Goal: Task Accomplishment & Management: Use online tool/utility

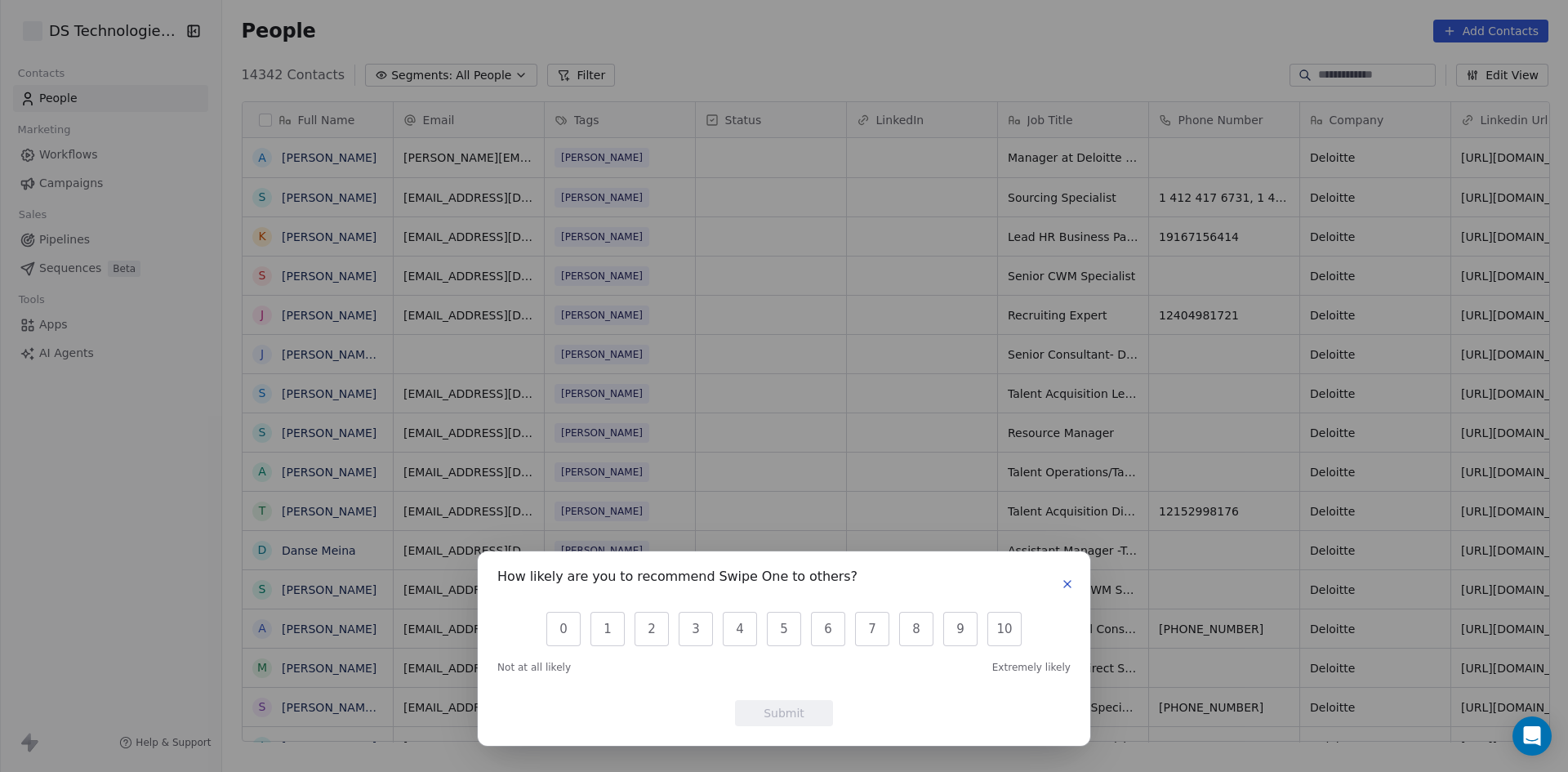
scroll to position [666, 1335]
click at [1071, 582] on icon "button" at bounding box center [1068, 584] width 13 height 13
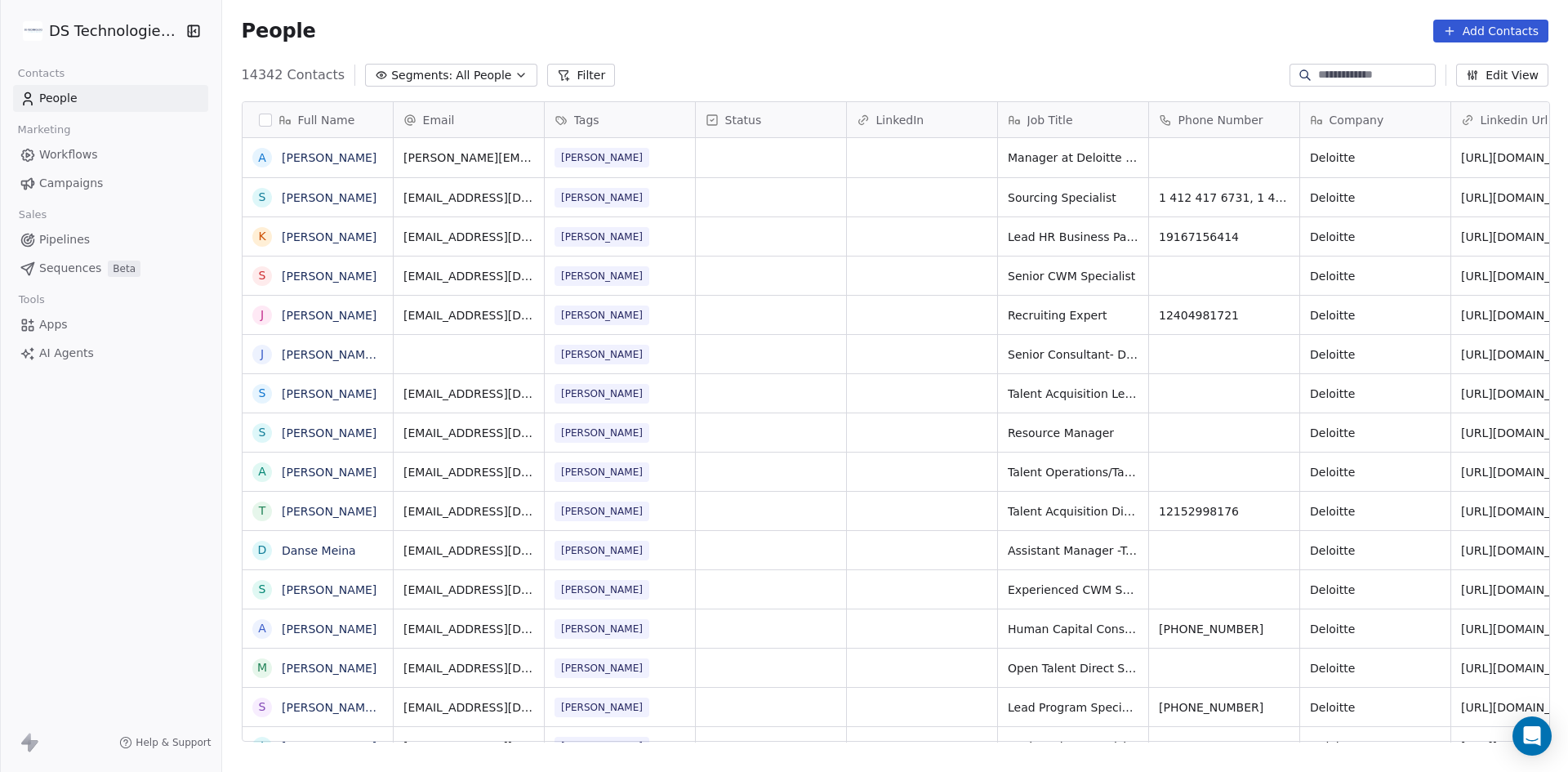
click at [99, 34] on html "DS Technologies Inc Contacts People Marketing Workflows Campaigns Sales Pipelin…" at bounding box center [784, 386] width 1568 height 772
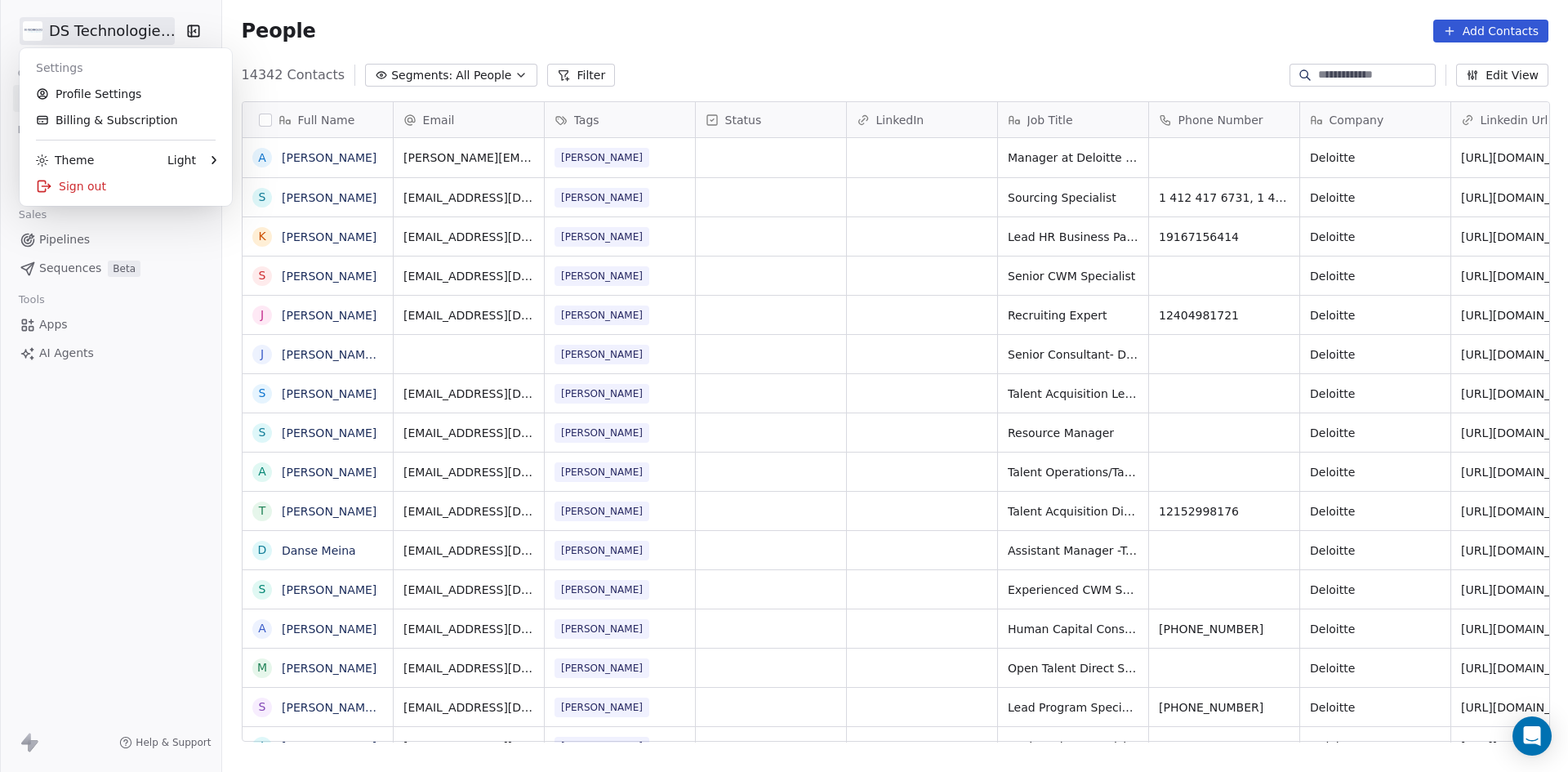
click at [29, 32] on html "DS Technologies Inc Contacts People Marketing Workflows Campaigns Sales Pipelin…" at bounding box center [784, 386] width 1568 height 772
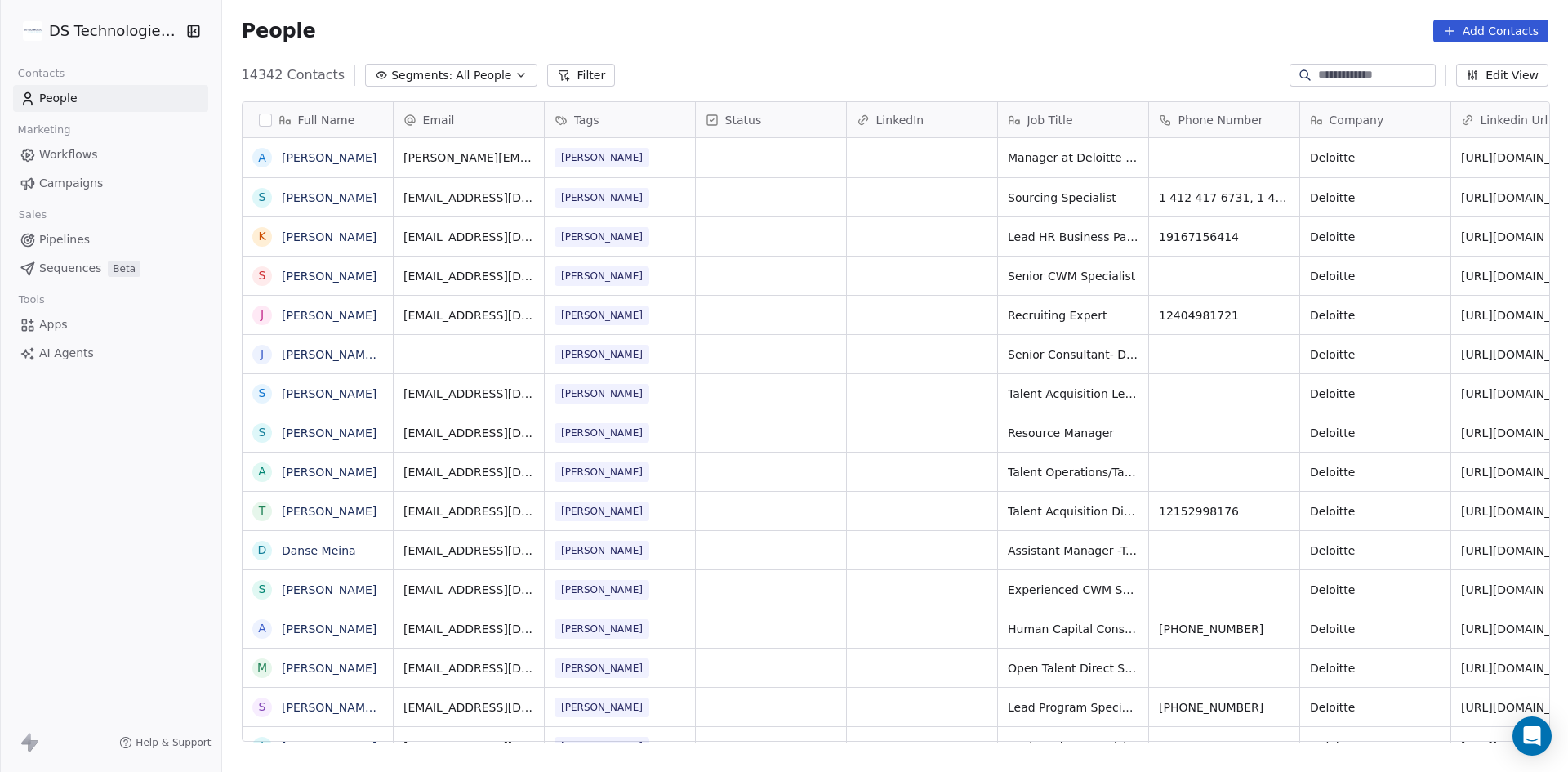
scroll to position [666, 1335]
click at [63, 36] on html "DS Technologies Inc Contacts People Marketing Workflows Campaigns Sales Pipelin…" at bounding box center [784, 386] width 1568 height 772
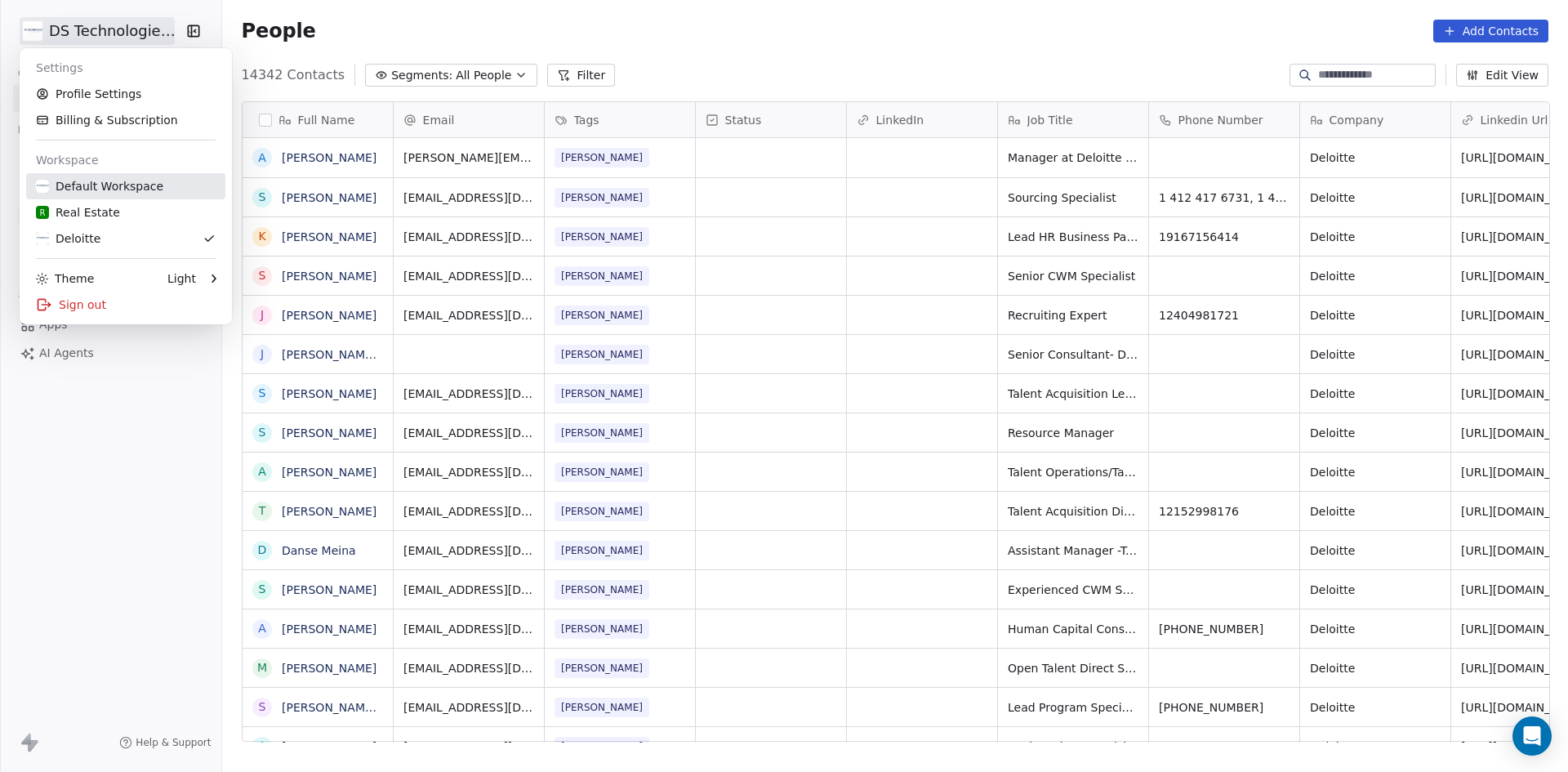
click at [88, 187] on div "Default Workspace" at bounding box center [99, 187] width 127 height 17
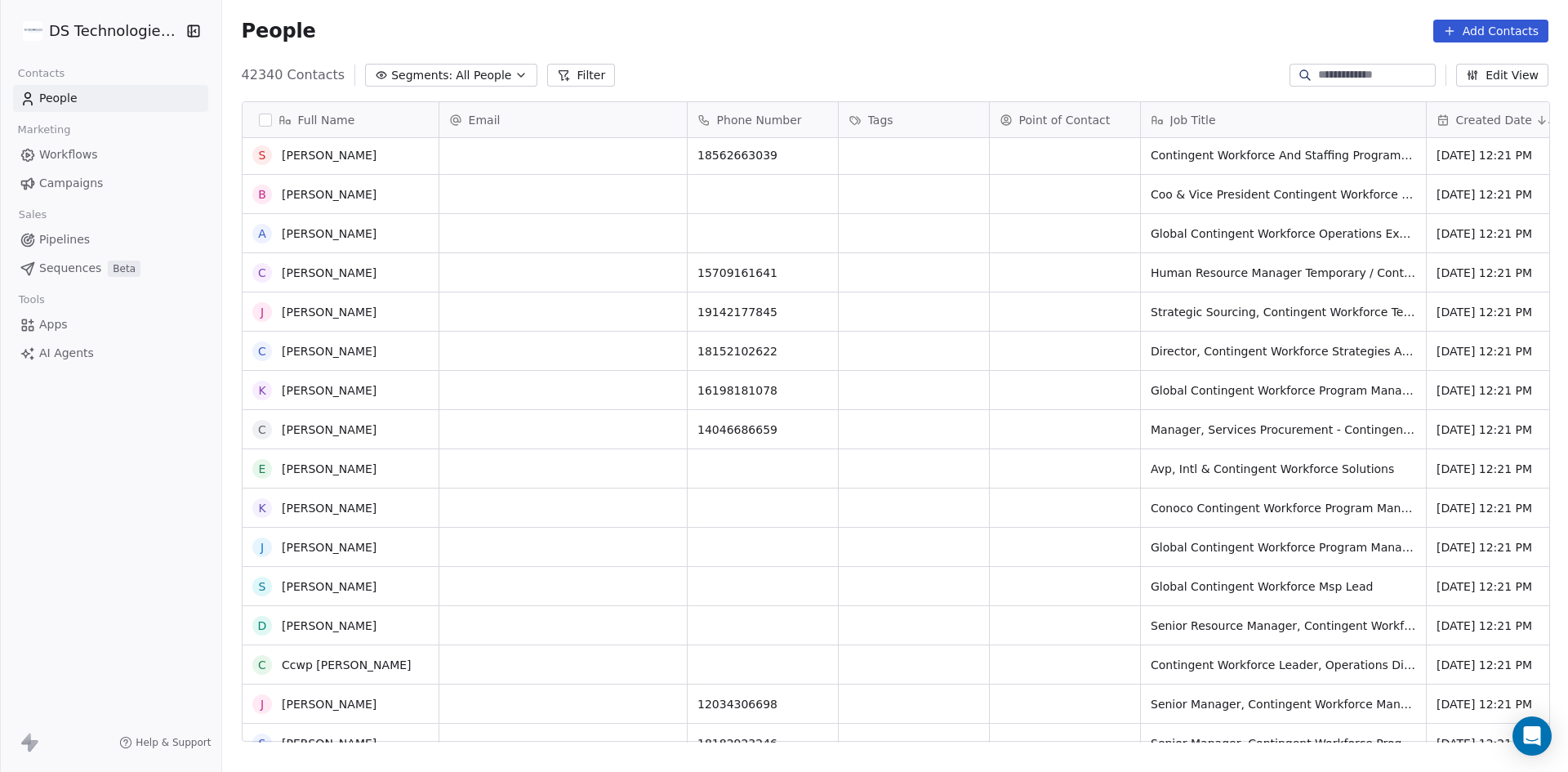
scroll to position [1307, 0]
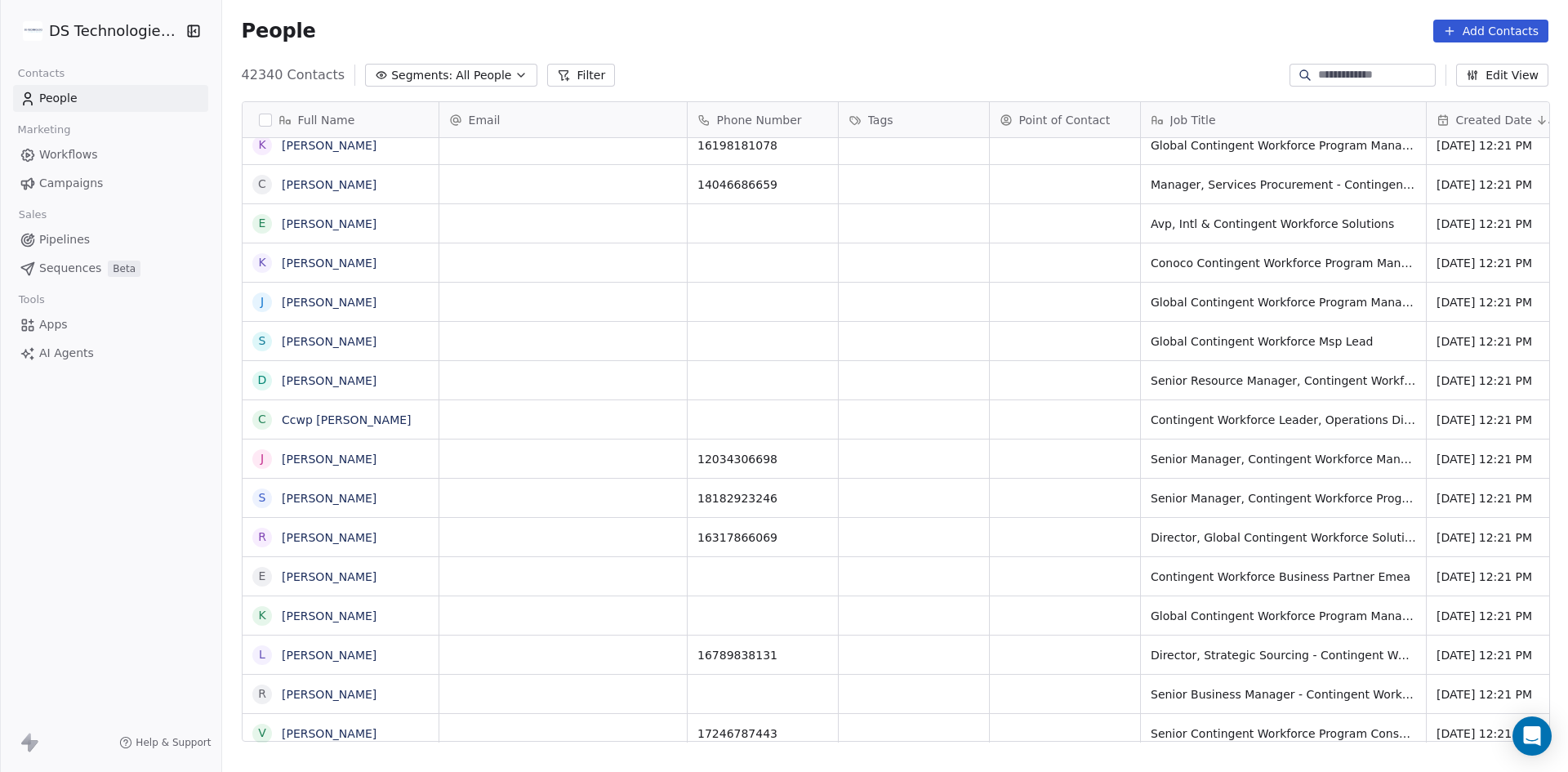
click at [1503, 34] on button "Add Contacts" at bounding box center [1491, 31] width 115 height 22
click at [1327, 12] on html "DS Technologies Inc Contacts People Marketing Workflows Campaigns Sales Pipelin…" at bounding box center [784, 386] width 1568 height 772
click at [1490, 32] on button "Add Contacts" at bounding box center [1491, 31] width 115 height 22
click at [1462, 69] on span "Create new contact" at bounding box center [1499, 67] width 112 height 17
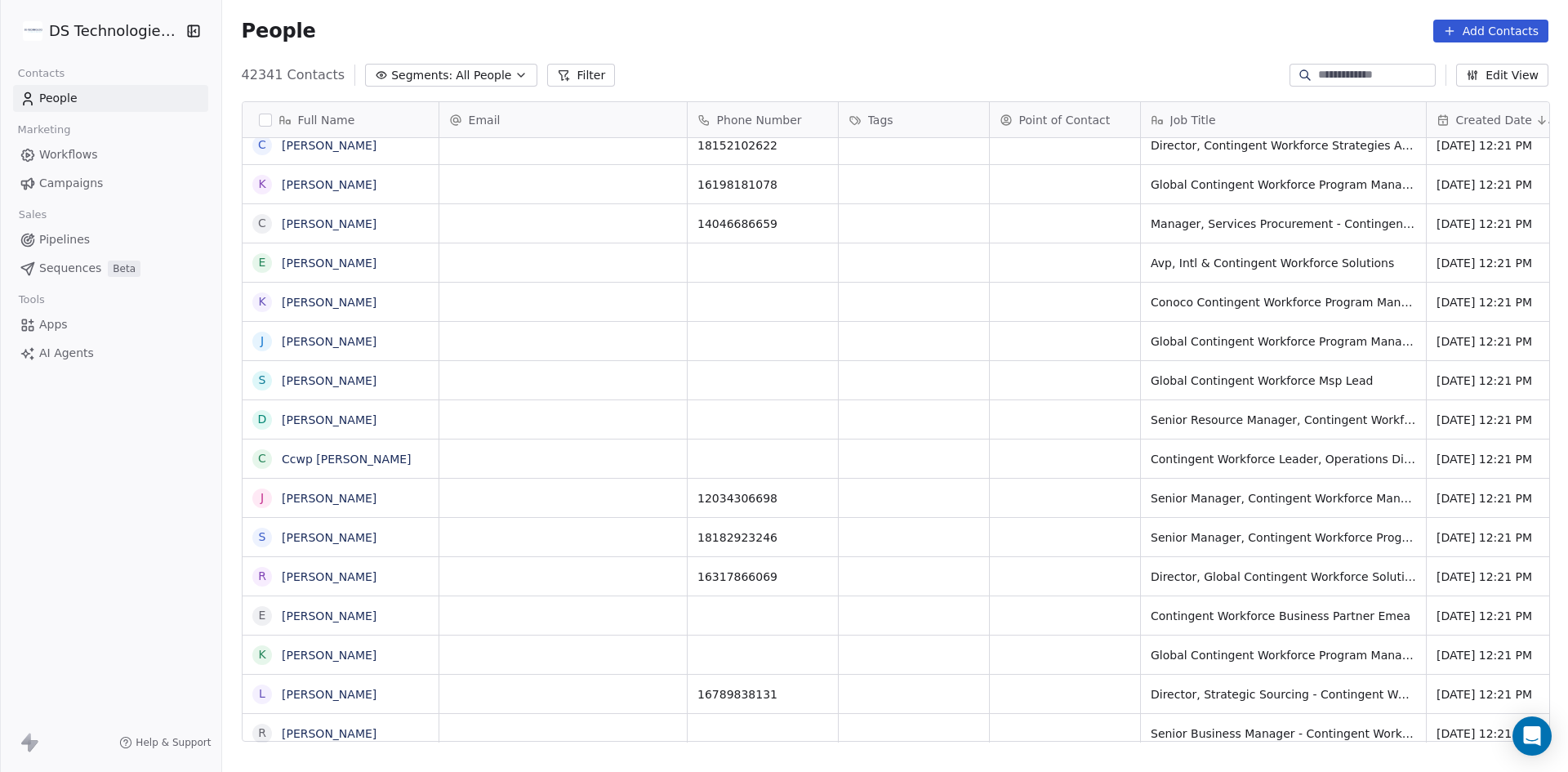
click at [1484, 34] on button "Add Contacts" at bounding box center [1491, 31] width 115 height 22
click at [828, 52] on html "DS Technologies Inc Contacts People Marketing Workflows Campaigns Sales Pipelin…" at bounding box center [784, 386] width 1568 height 772
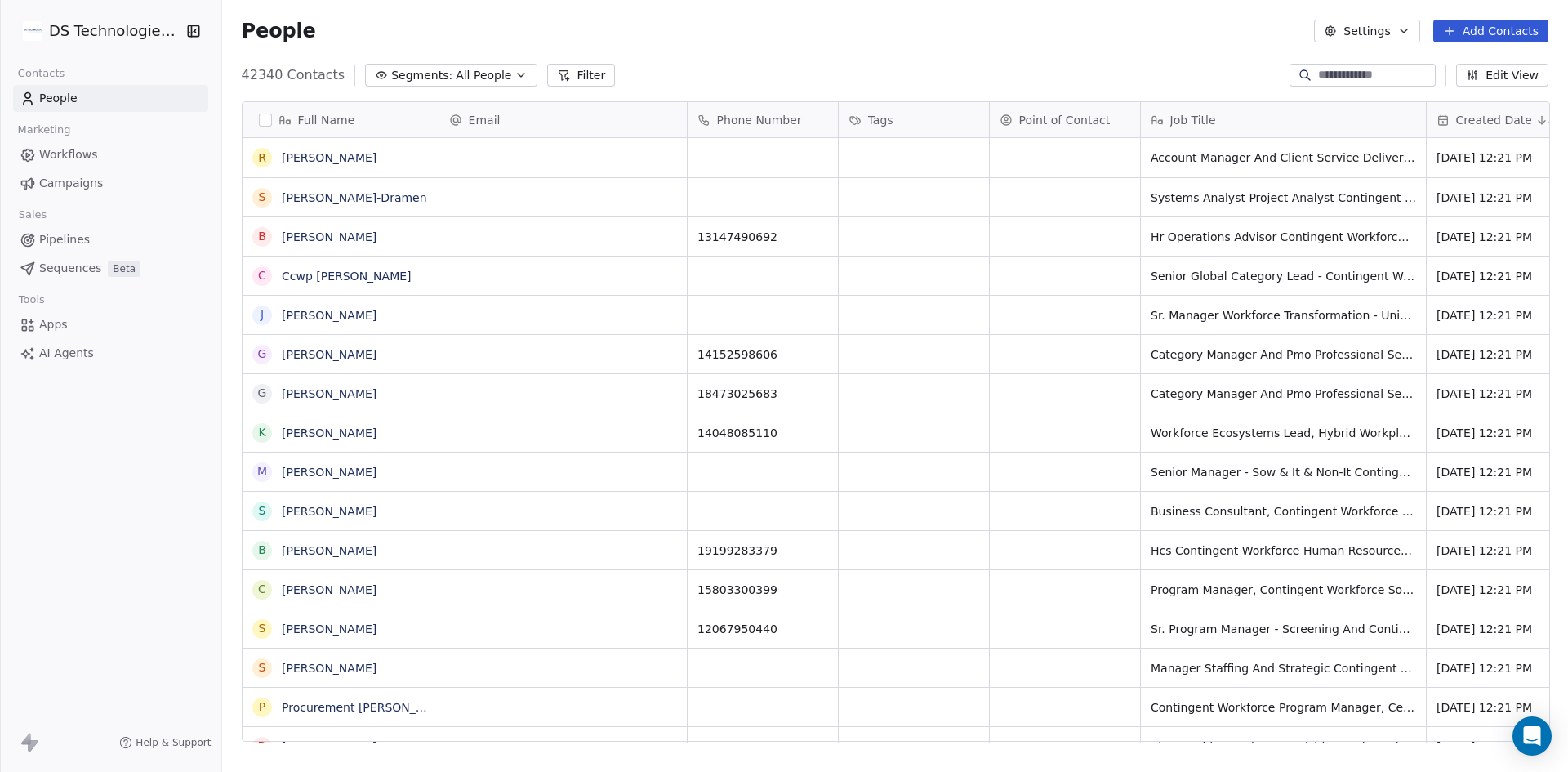
scroll to position [666, 1335]
click at [1497, 25] on button "Add Contacts" at bounding box center [1491, 31] width 115 height 22
click at [1480, 92] on span "Import from CSV" at bounding box center [1491, 92] width 95 height 17
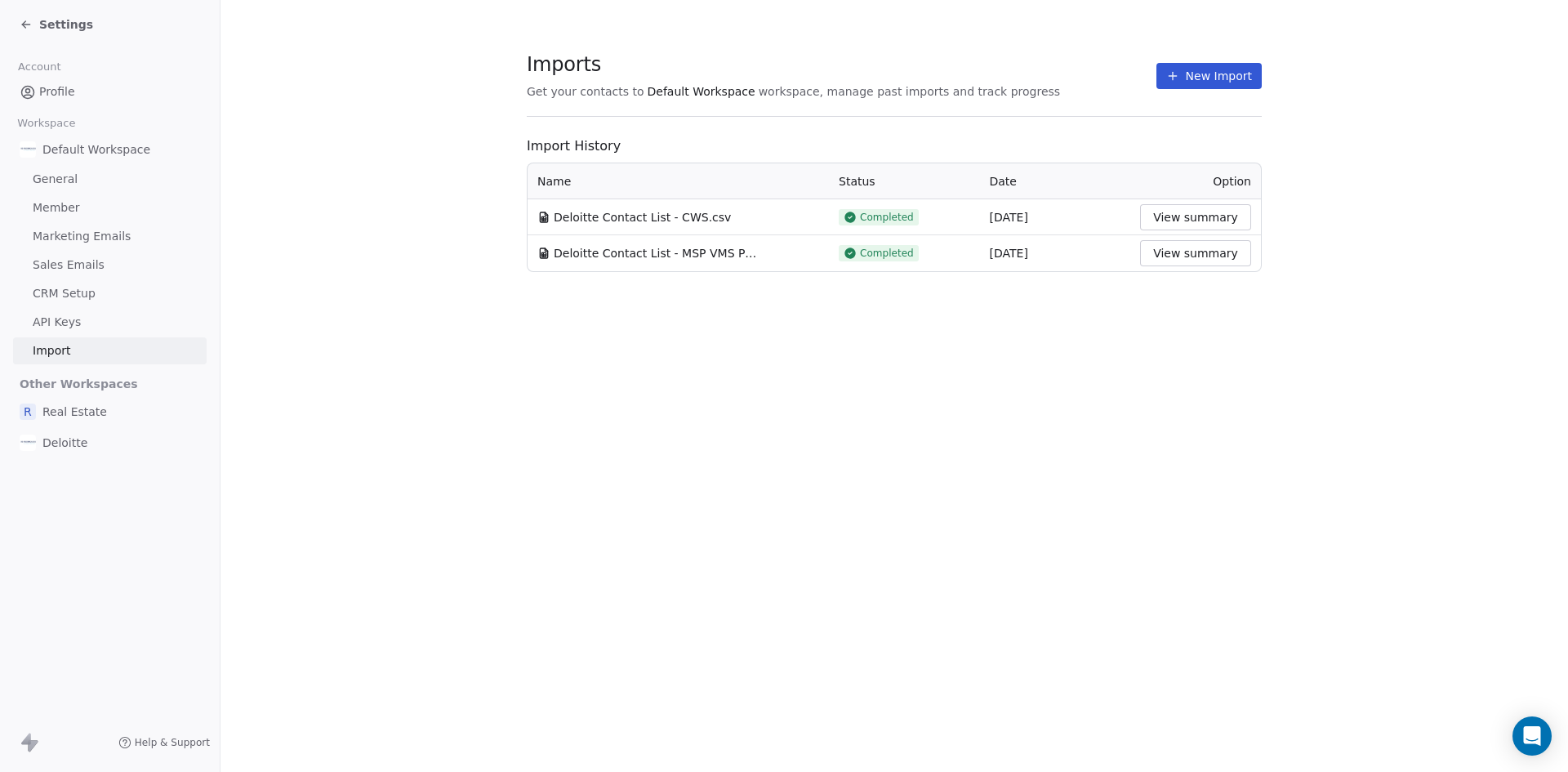
click at [1210, 84] on button "New Import" at bounding box center [1209, 76] width 106 height 26
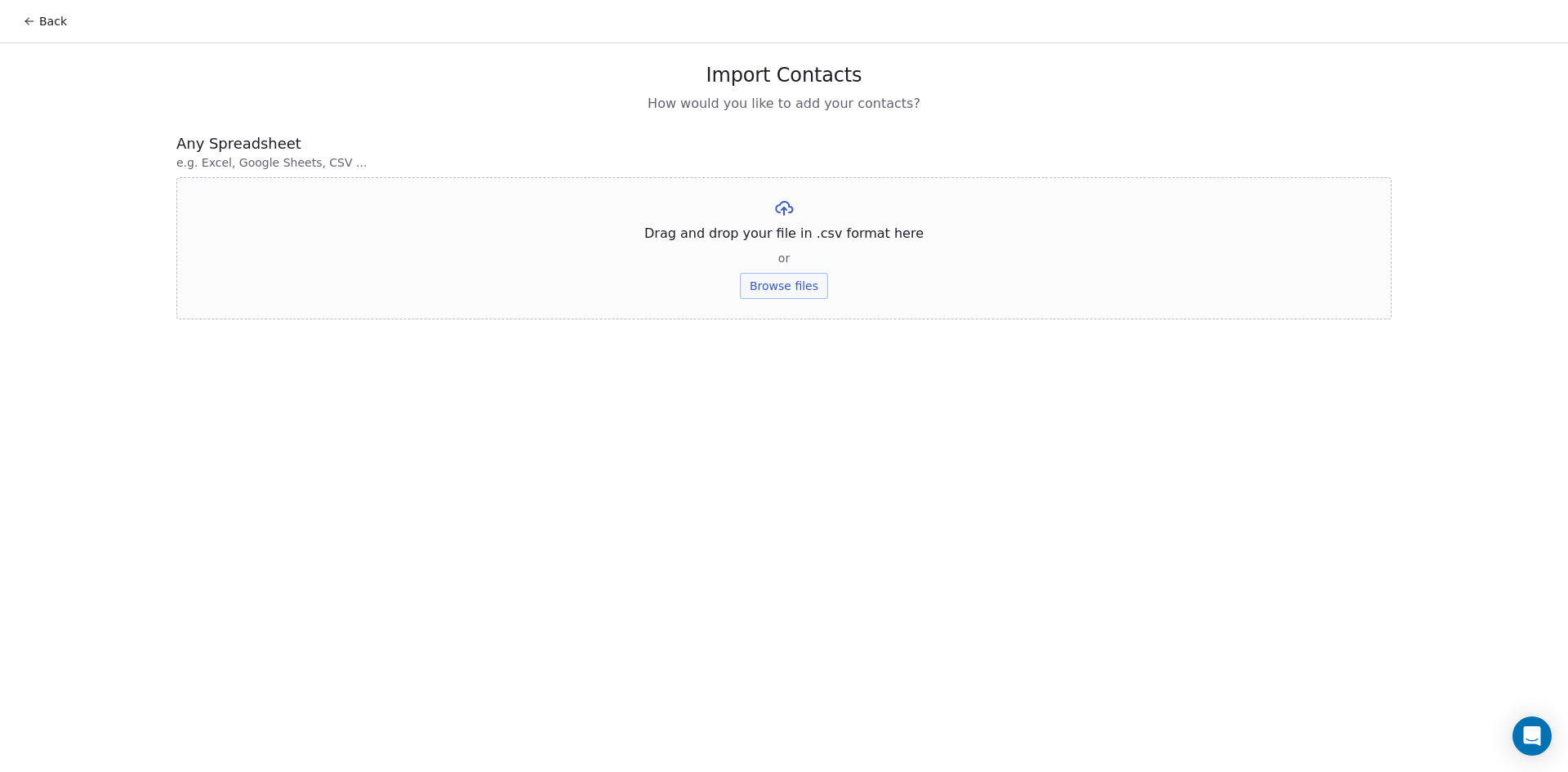
click at [792, 289] on button "Browse files" at bounding box center [784, 286] width 88 height 26
click at [790, 238] on button "Upload" at bounding box center [784, 240] width 60 height 26
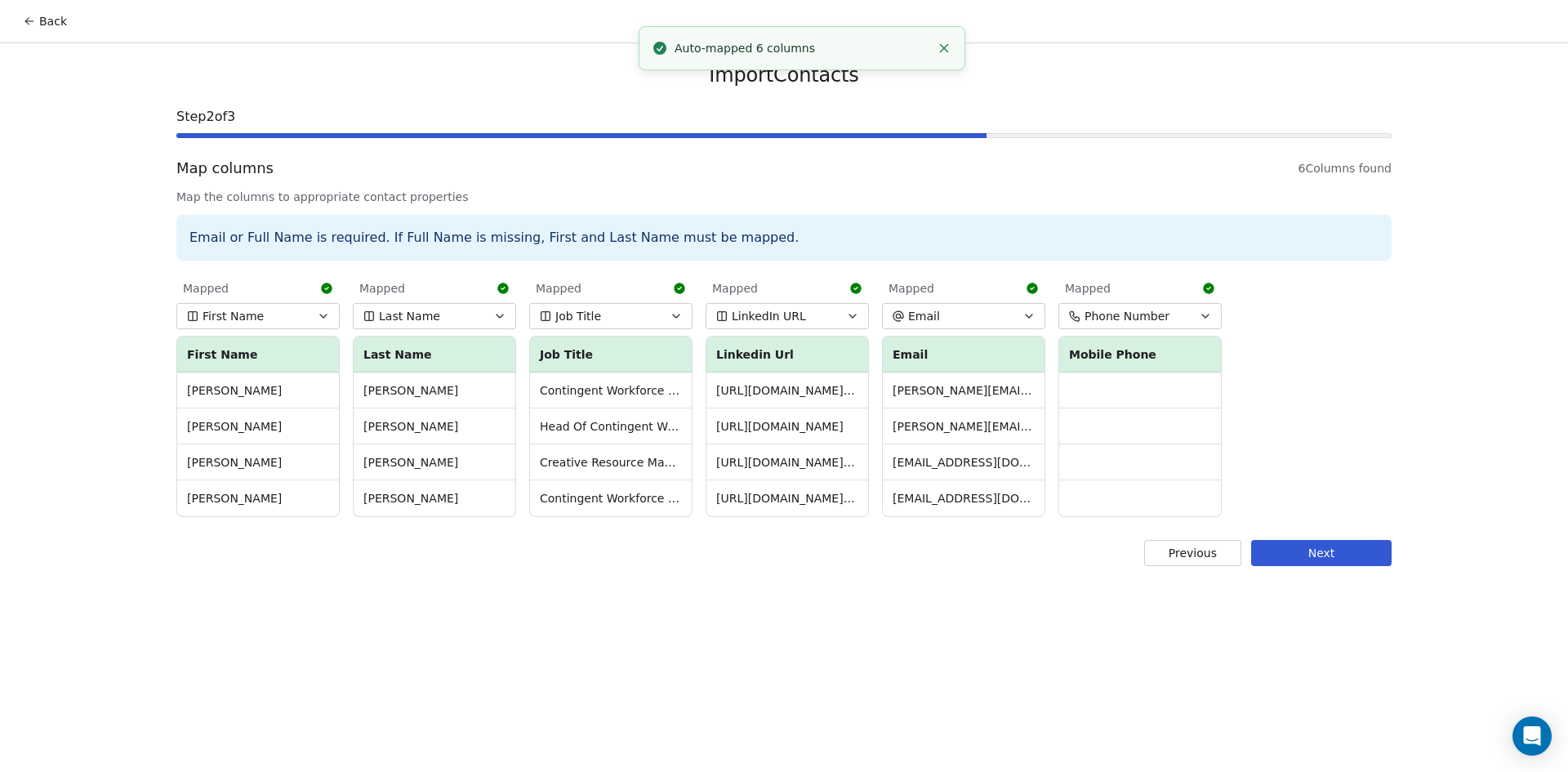
click at [1325, 550] on button "Next" at bounding box center [1321, 552] width 141 height 26
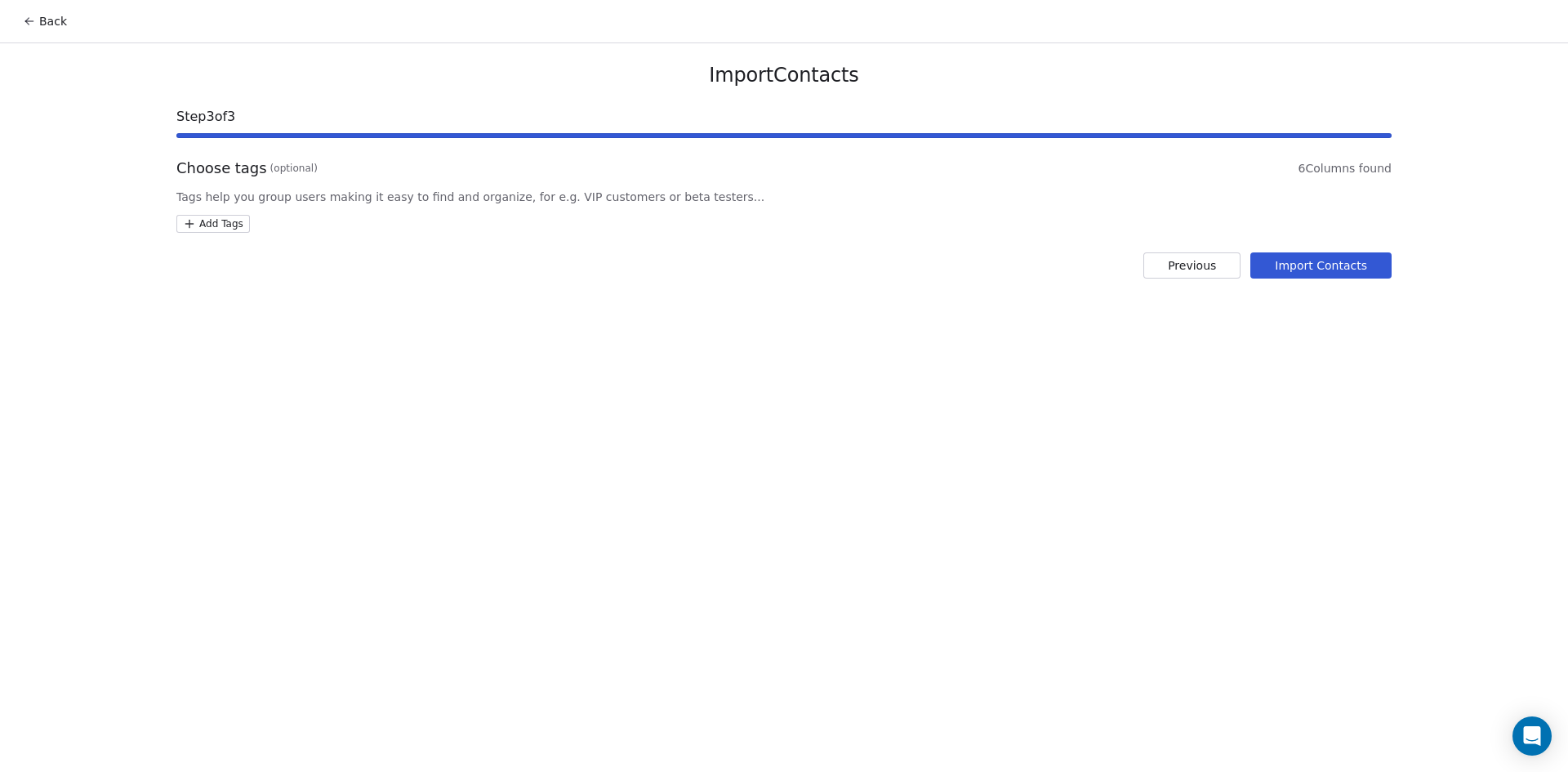
click at [200, 227] on html "Back Import Contacts Step 3 of 3 Choose tags (optional) 6 Columns found Tags he…" at bounding box center [784, 386] width 1568 height 772
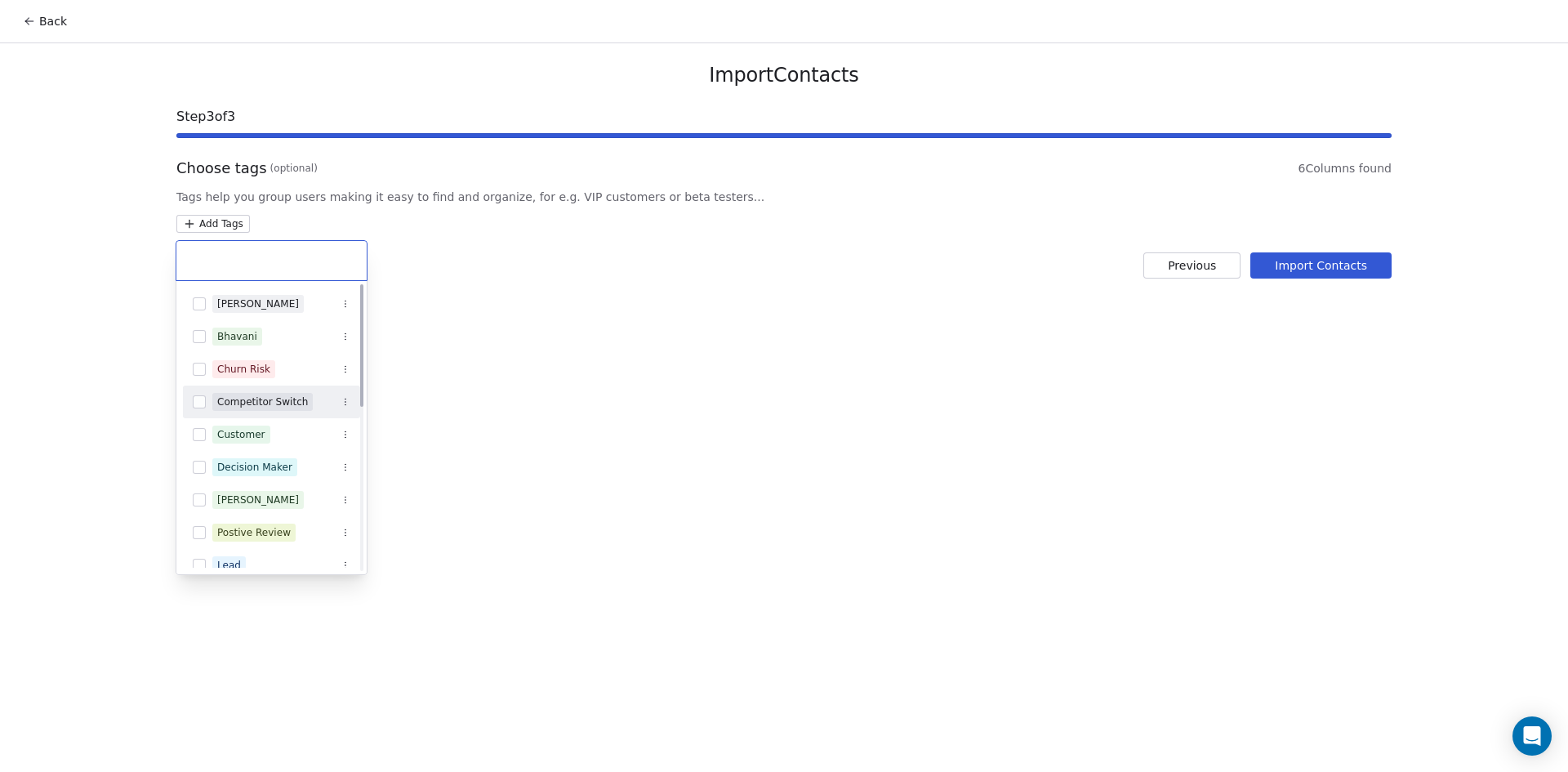
click at [559, 386] on html "Back Import Contacts Step 3 of 3 Choose tags (optional) 6 Columns found Tags he…" at bounding box center [784, 386] width 1568 height 772
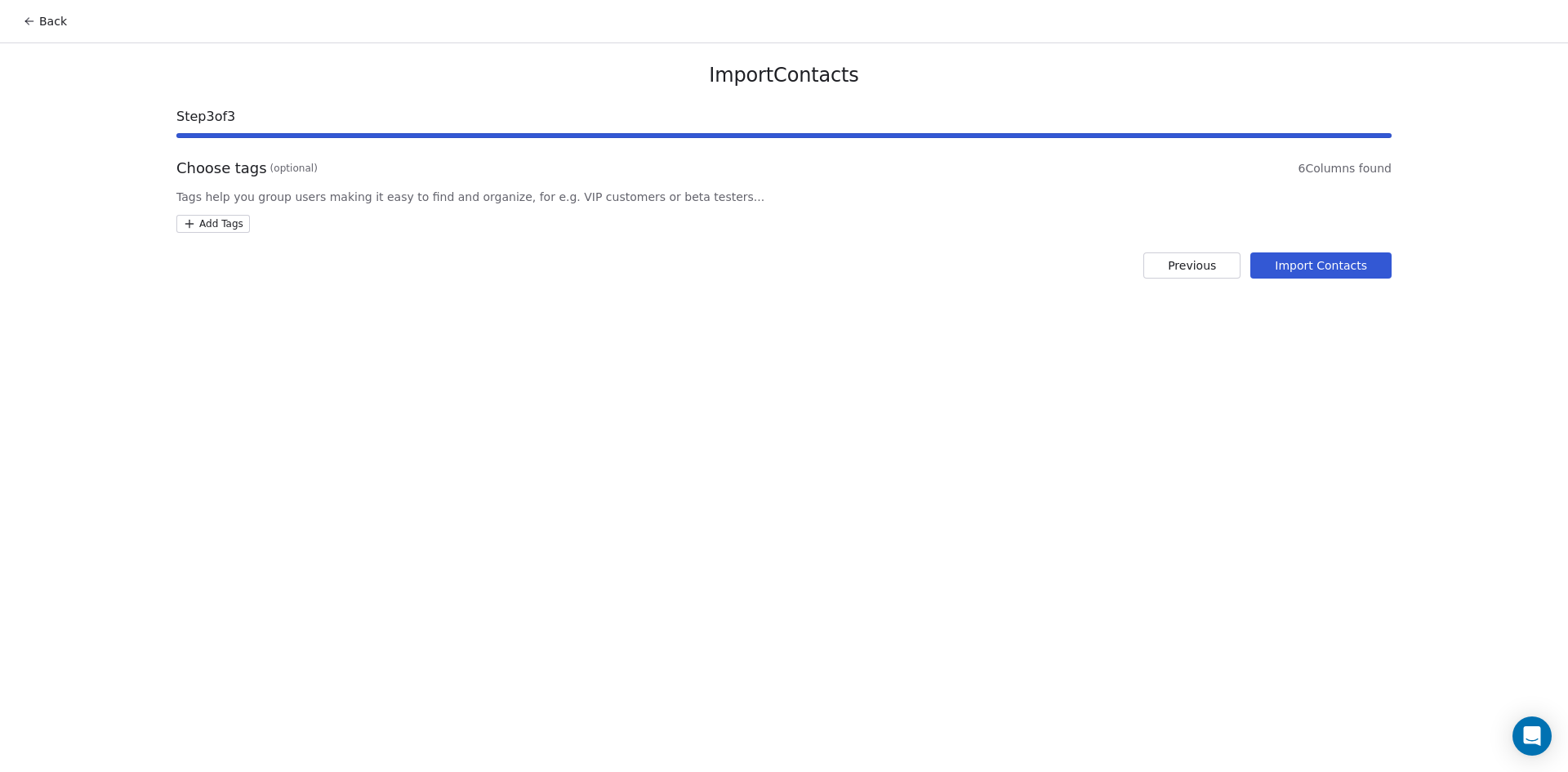
click at [1360, 261] on button "Import Contacts" at bounding box center [1321, 265] width 142 height 26
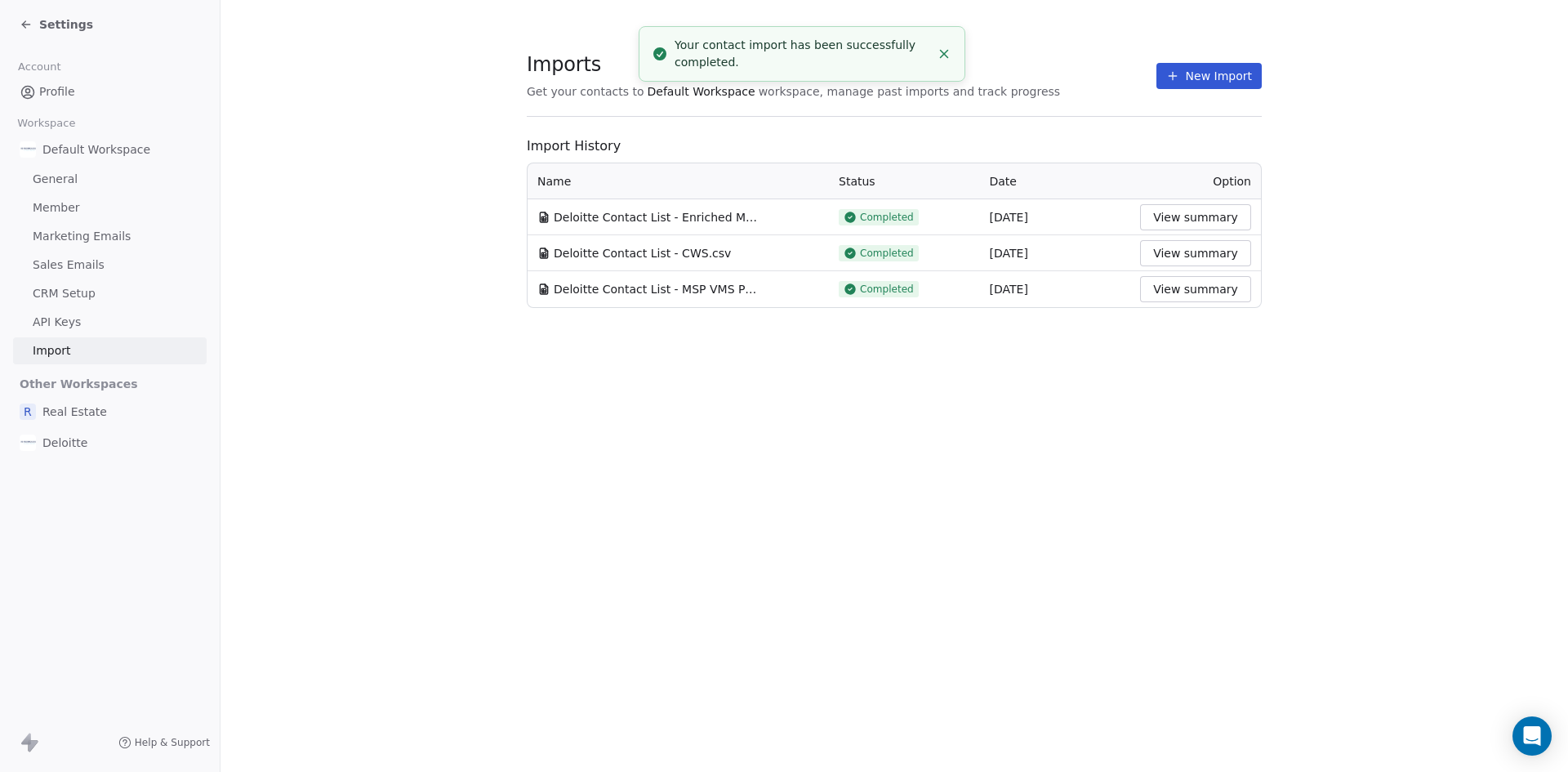
click at [947, 55] on icon "Close toast" at bounding box center [944, 54] width 15 height 15
